Goal: Task Accomplishment & Management: Manage account settings

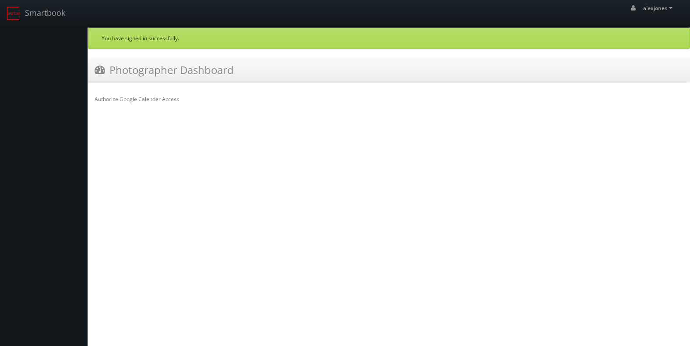
click at [98, 69] on icon at bounding box center [100, 69] width 11 height 11
click at [119, 70] on h3 "Photographer Dashboard" at bounding box center [164, 69] width 139 height 15
click at [647, 7] on span "alexjones" at bounding box center [659, 7] width 32 height 7
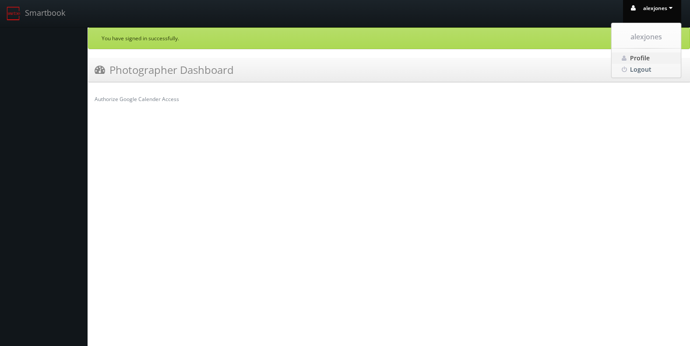
click at [640, 58] on span "Profile" at bounding box center [640, 58] width 20 height 8
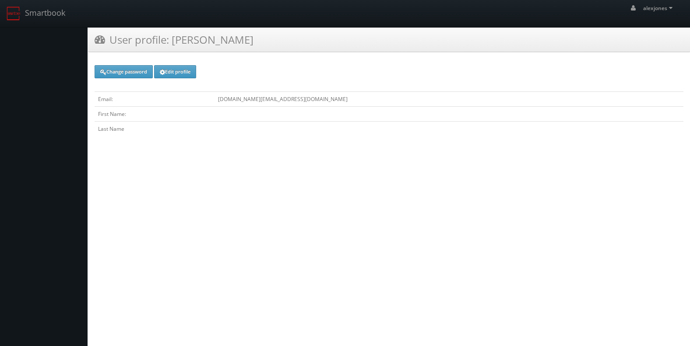
click at [313, 114] on td at bounding box center [448, 114] width 469 height 15
click at [214, 114] on td "First Name:" at bounding box center [155, 114] width 120 height 15
click at [151, 118] on td "First Name:" at bounding box center [155, 114] width 120 height 15
click at [179, 70] on link "Edit profile" at bounding box center [175, 71] width 42 height 13
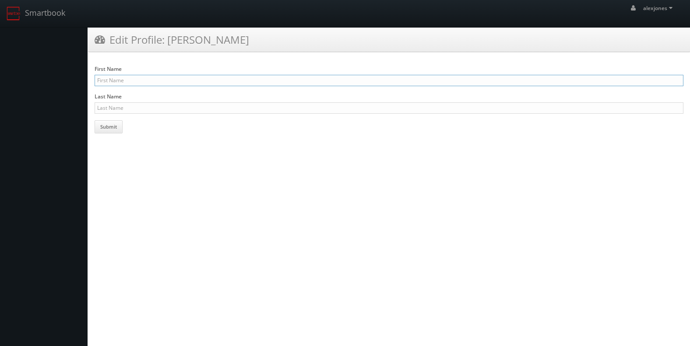
click at [173, 84] on input "First Name" at bounding box center [389, 80] width 589 height 11
type input "[PERSON_NAME]"
click at [168, 111] on input "Last Name" at bounding box center [389, 107] width 589 height 11
type input "Jones"
click at [111, 126] on button "Submit" at bounding box center [109, 126] width 28 height 13
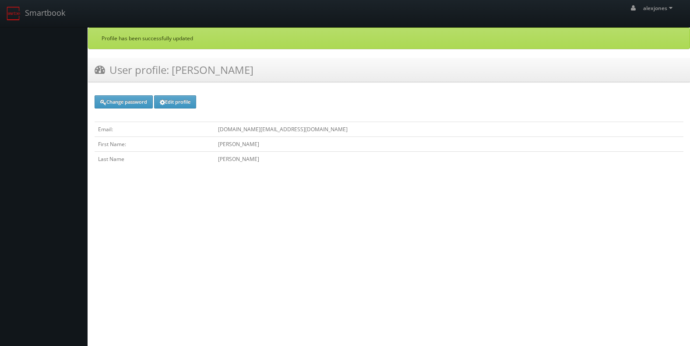
click at [170, 183] on html "Smartbook Toggle Side Navigation Toggle Top Navigation alexjones alexjones Prof…" at bounding box center [345, 173] width 690 height 346
click at [51, 11] on link "Smartbook" at bounding box center [36, 13] width 72 height 27
